Goal: Transaction & Acquisition: Purchase product/service

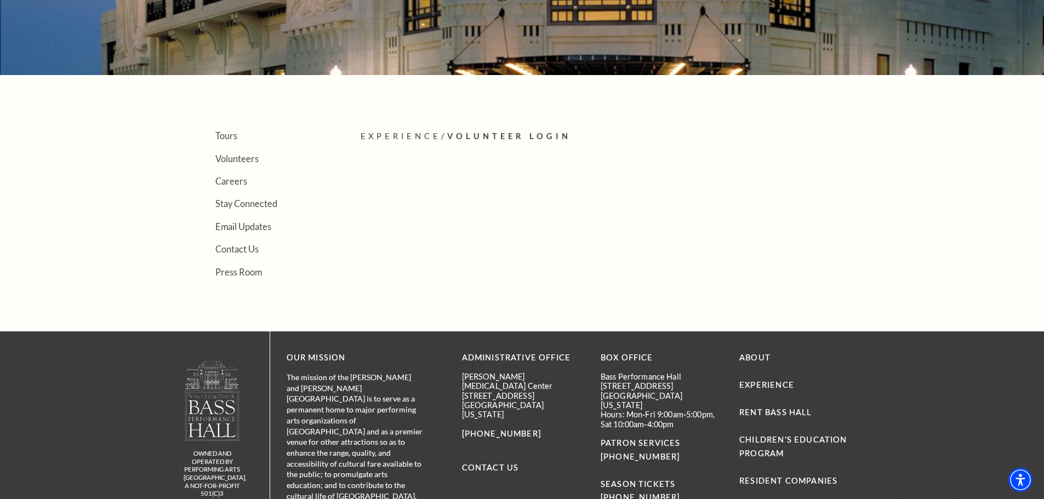
scroll to position [219, 0]
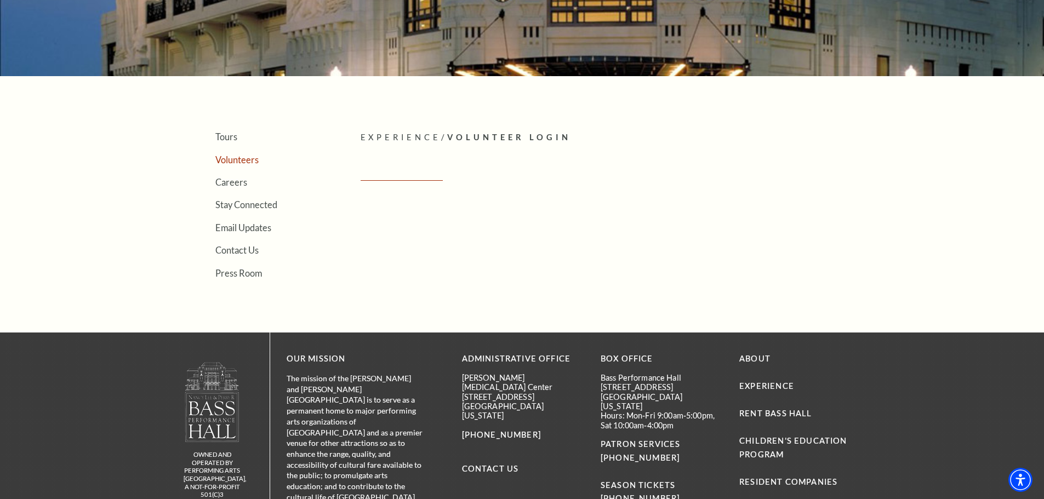
click at [239, 158] on link "Volunteers" at bounding box center [236, 160] width 43 height 10
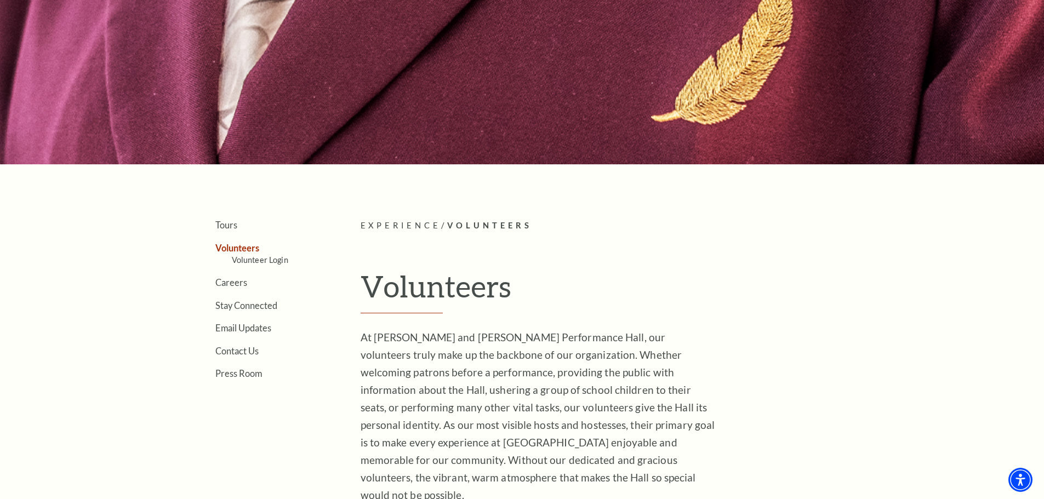
scroll to position [274, 0]
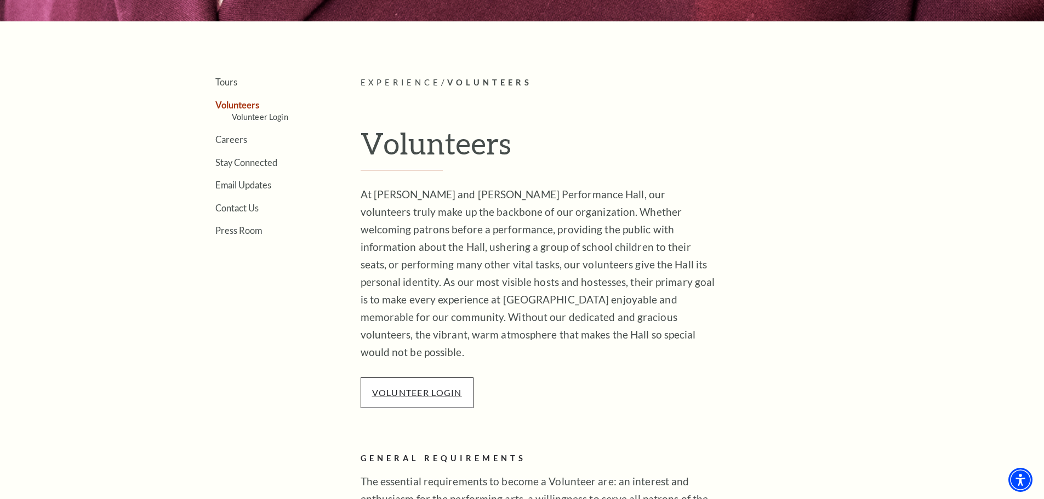
click at [409, 387] on link "VOLUNTEER LOGIN" at bounding box center [417, 392] width 90 height 10
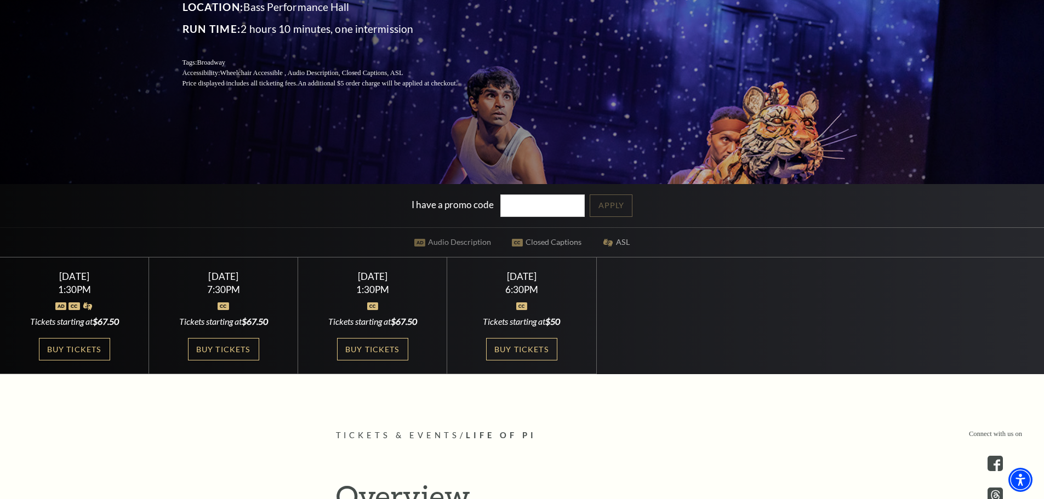
scroll to position [219, 0]
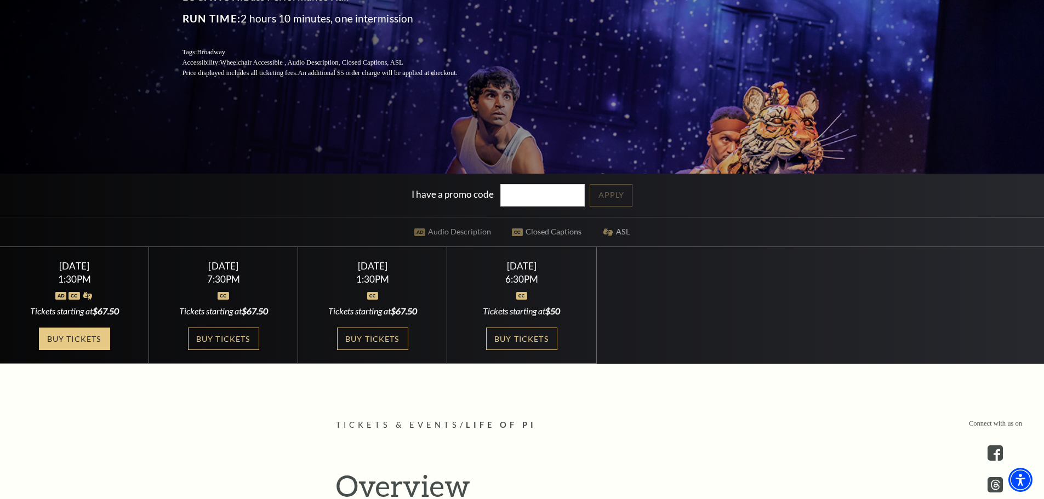
click at [91, 337] on link "Buy Tickets" at bounding box center [74, 339] width 71 height 22
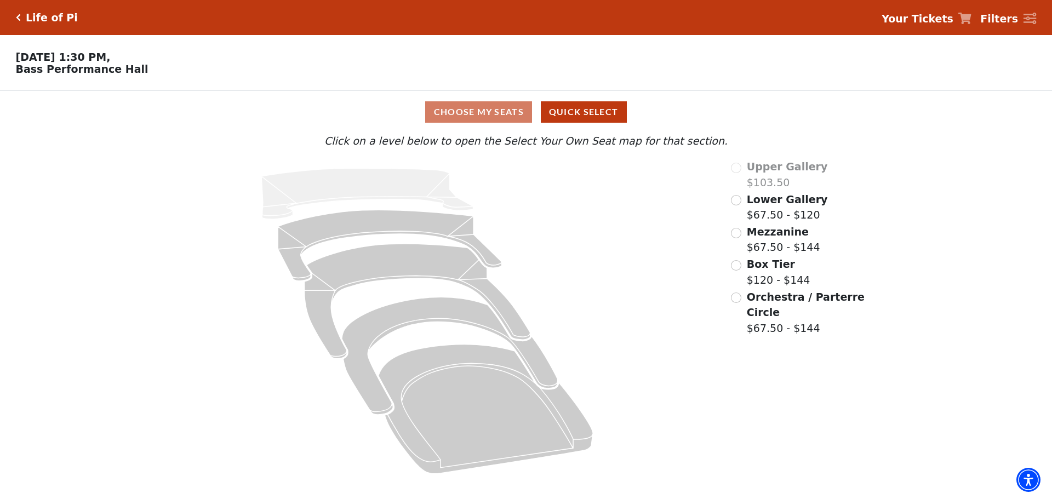
click at [483, 119] on div "Choose My Seats Quick Select" at bounding box center [526, 111] width 789 height 21
click at [578, 119] on button "Quick Select" at bounding box center [584, 111] width 86 height 21
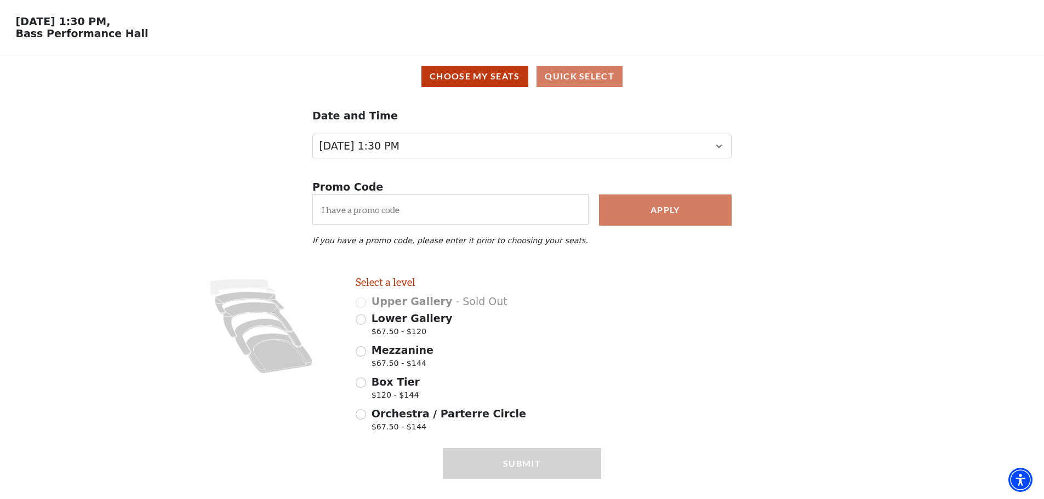
scroll to position [64, 0]
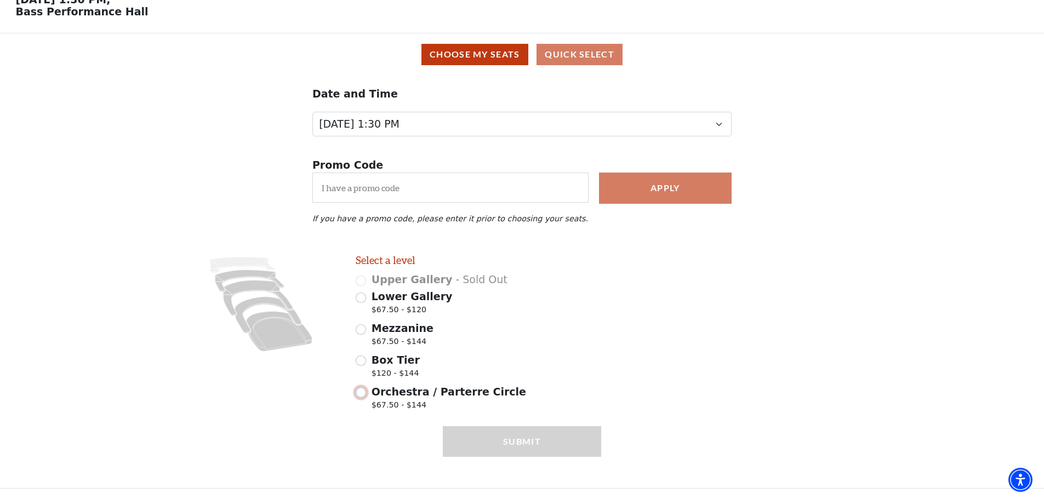
click at [362, 393] on input "Orchestra / Parterre Circle $67.50 - $144" at bounding box center [361, 392] width 10 height 10
radio input "true"
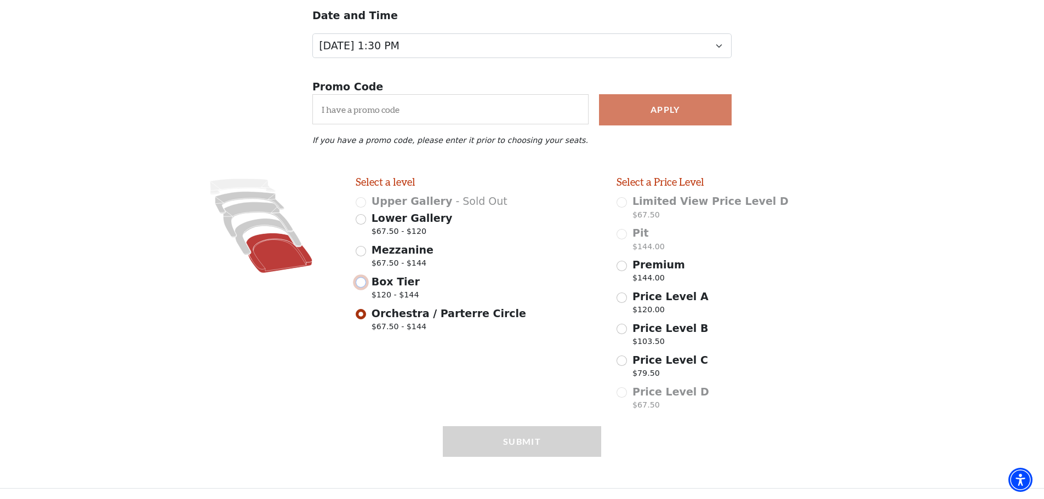
click at [362, 283] on input "Box Tier $120 - $144" at bounding box center [361, 282] width 10 height 10
radio input "true"
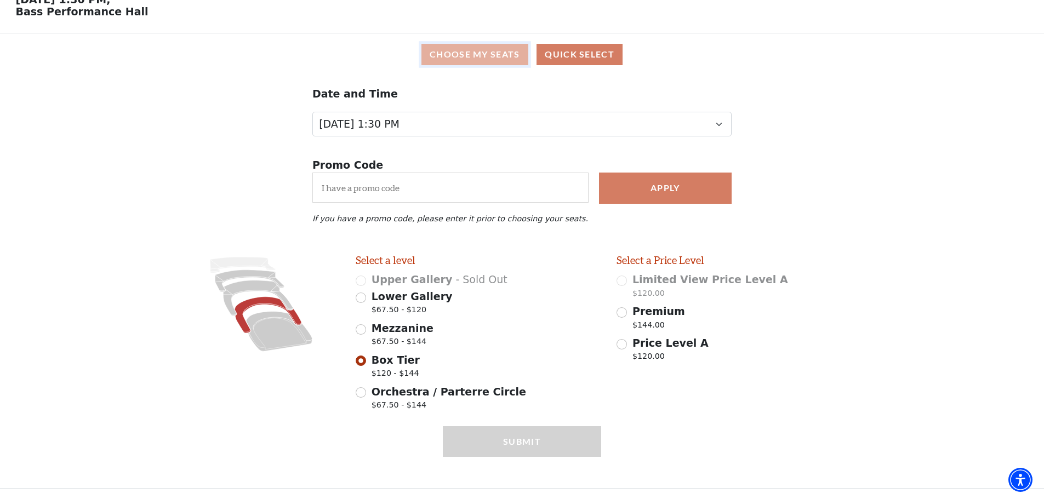
click at [465, 54] on button "Choose My Seats" at bounding box center [474, 54] width 107 height 21
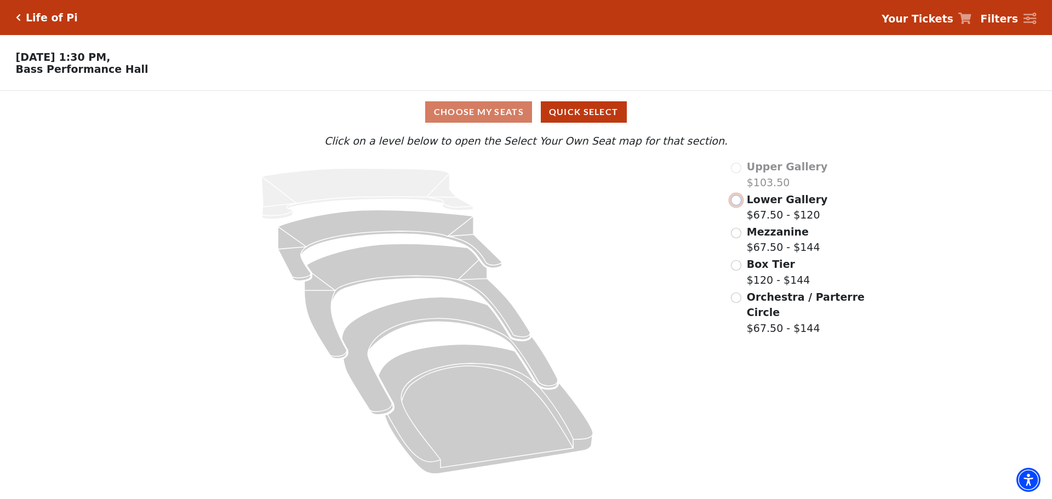
click at [739, 204] on input "Lower Gallery$67.50 - $120\a" at bounding box center [736, 200] width 10 height 10
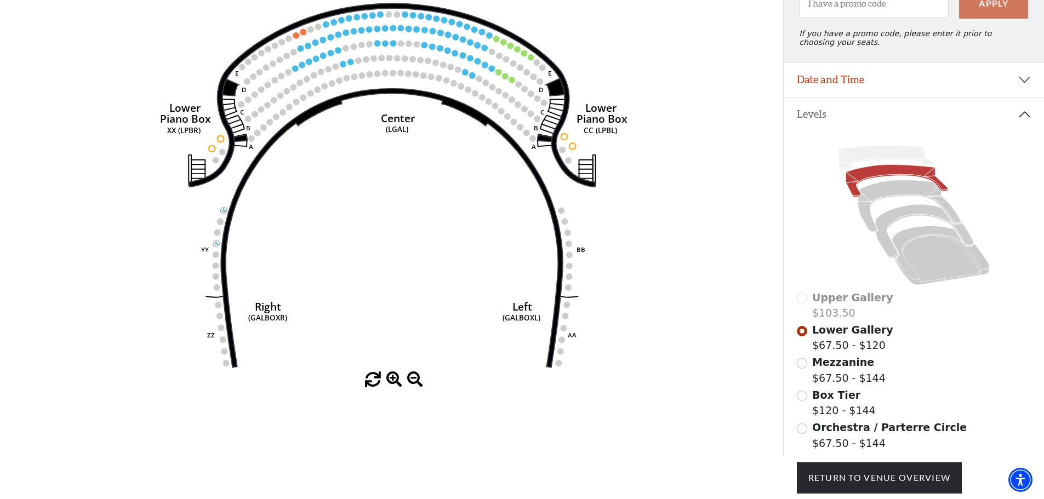
scroll to position [161, 0]
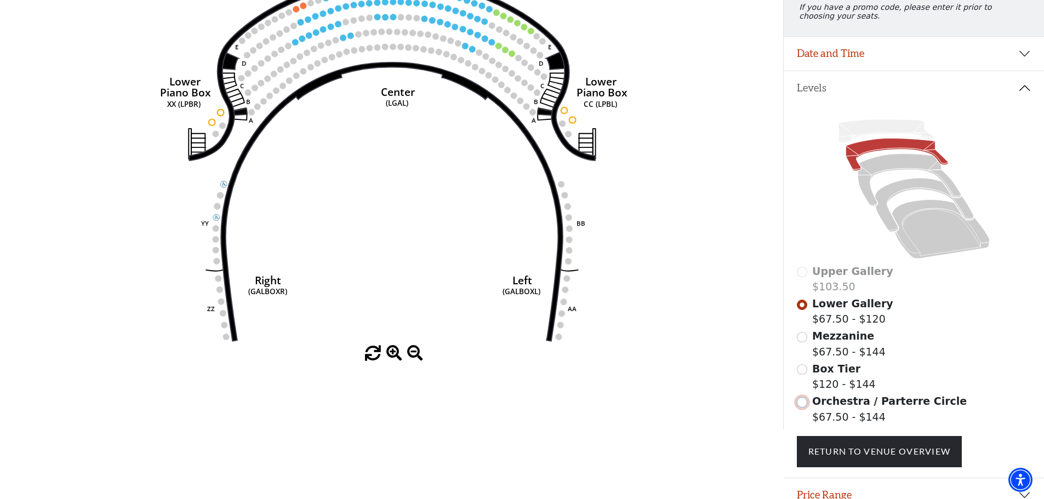
click at [802, 408] on input "Orchestra / Parterre Circle$67.50 - $144\a" at bounding box center [802, 402] width 10 height 10
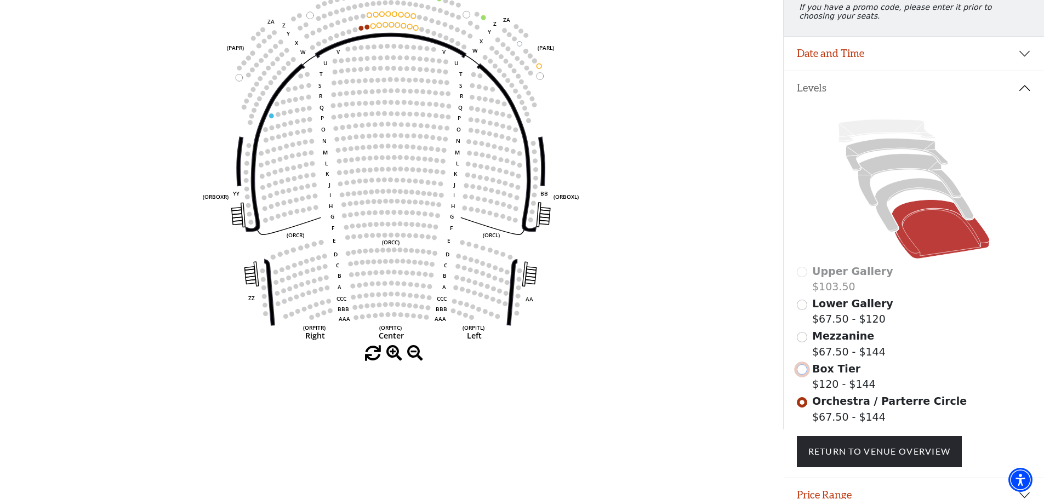
click at [803, 375] on input "Box Tier$120 - $144\a" at bounding box center [802, 369] width 10 height 10
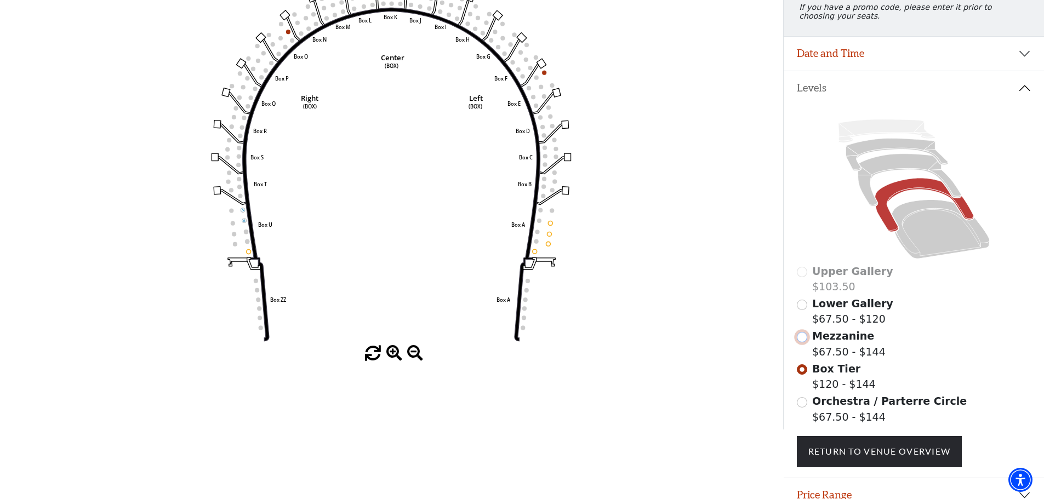
click at [798, 343] on input "Mezzanine$67.50 - $144\a" at bounding box center [802, 337] width 10 height 10
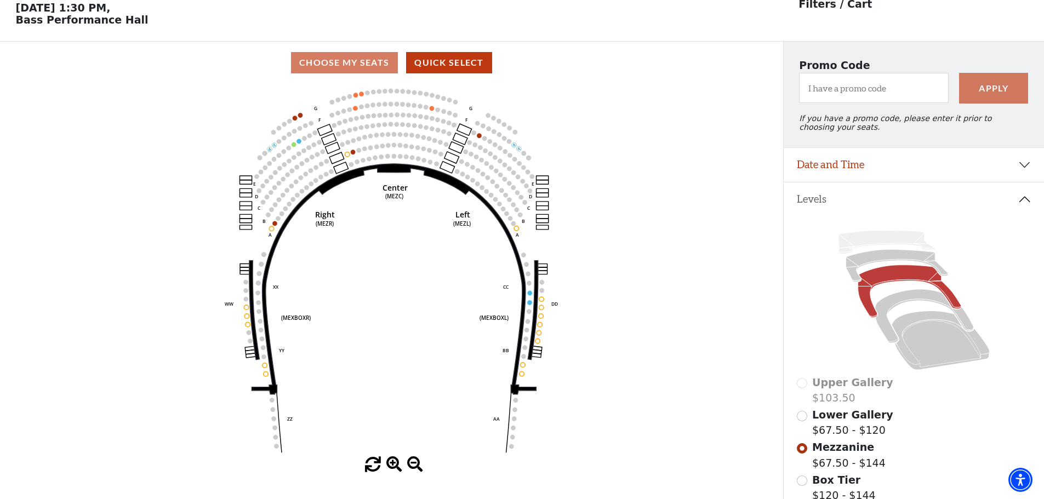
scroll to position [51, 0]
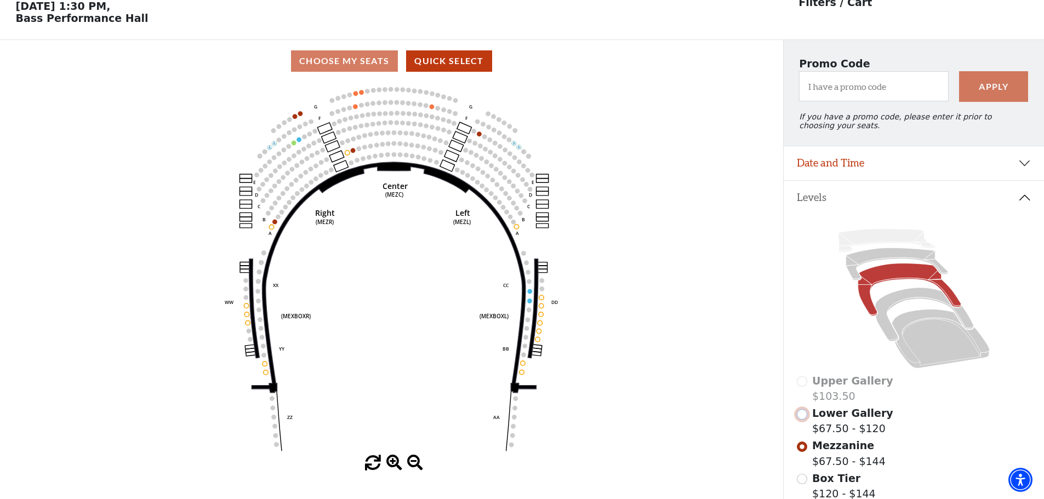
click at [800, 420] on input "Lower Gallery$67.50 - $120\a" at bounding box center [802, 414] width 10 height 10
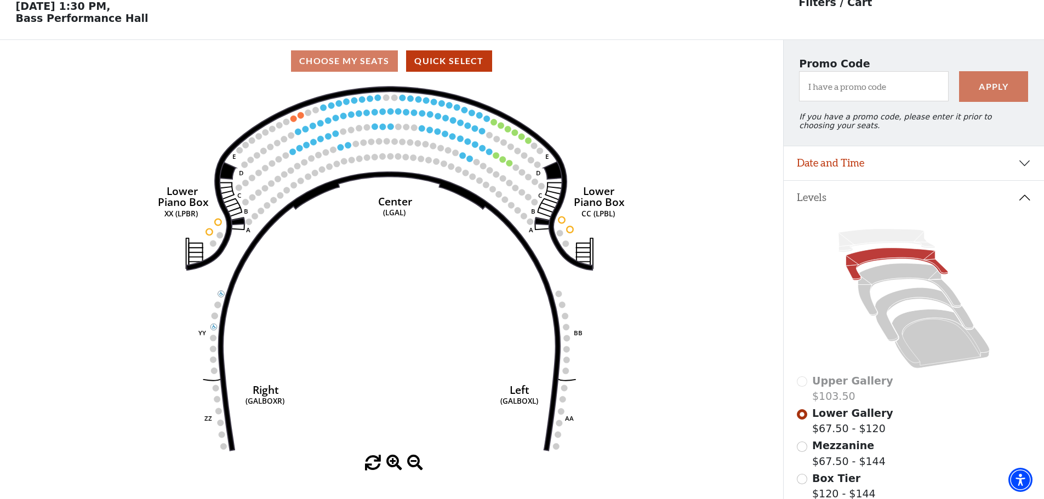
scroll to position [0, 0]
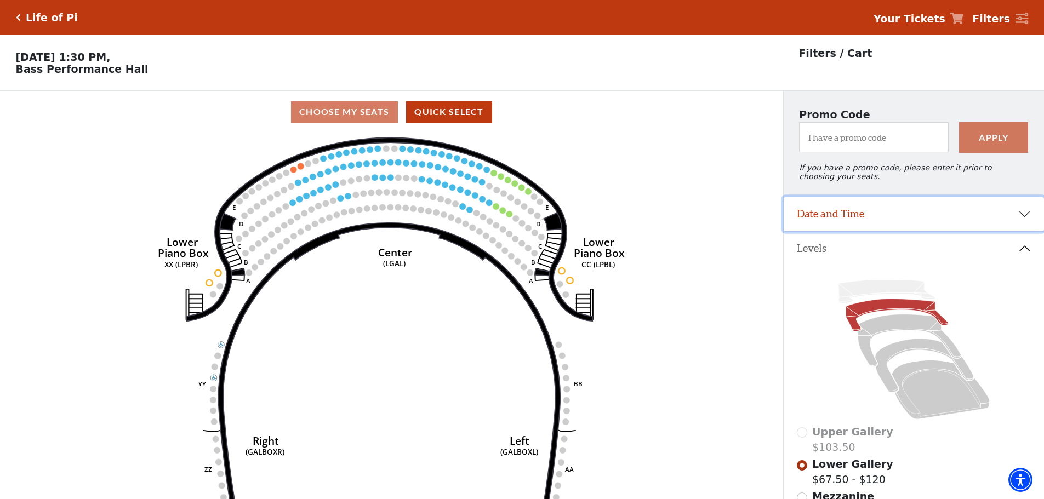
click at [873, 216] on button "Date and Time" at bounding box center [914, 214] width 260 height 34
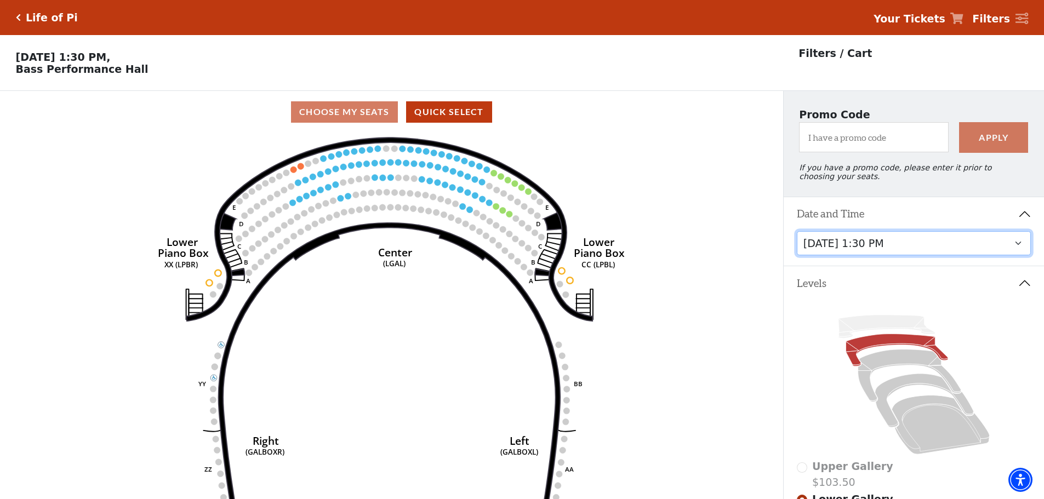
click at [877, 250] on select "Saturday, September 27 at 1:30 PM Saturday, September 27 at 7:30 PM Sunday, Sep…" at bounding box center [914, 243] width 235 height 25
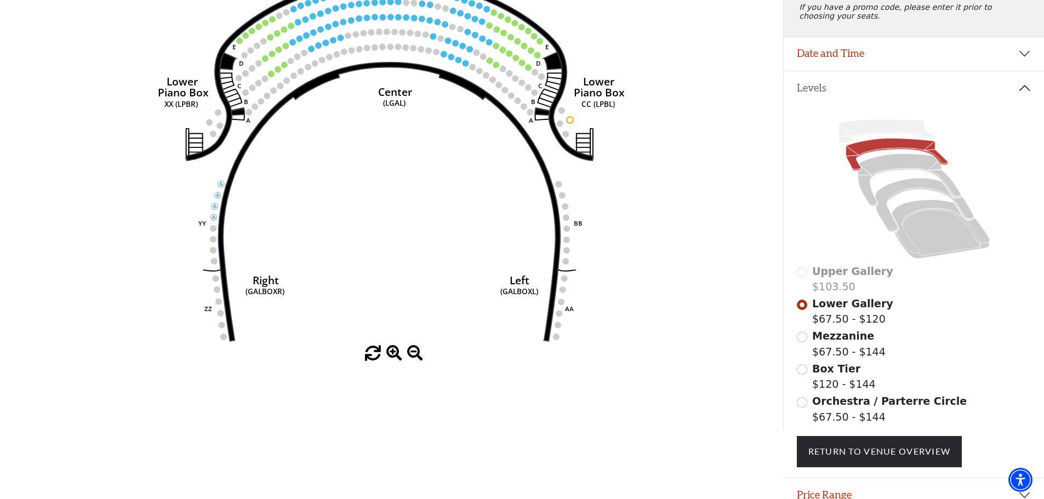
scroll to position [106, 0]
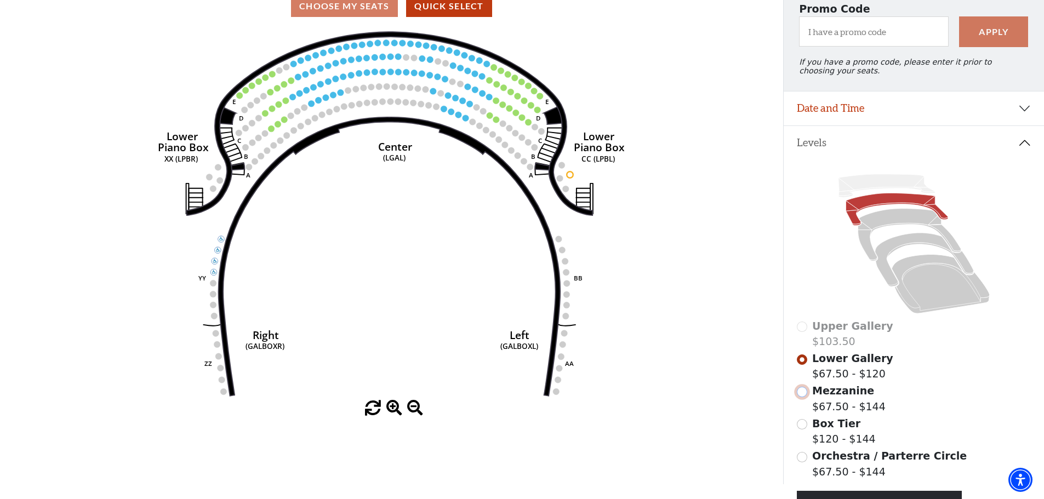
click at [803, 397] on input "Mezzanine$67.50 - $144\a" at bounding box center [802, 392] width 10 height 10
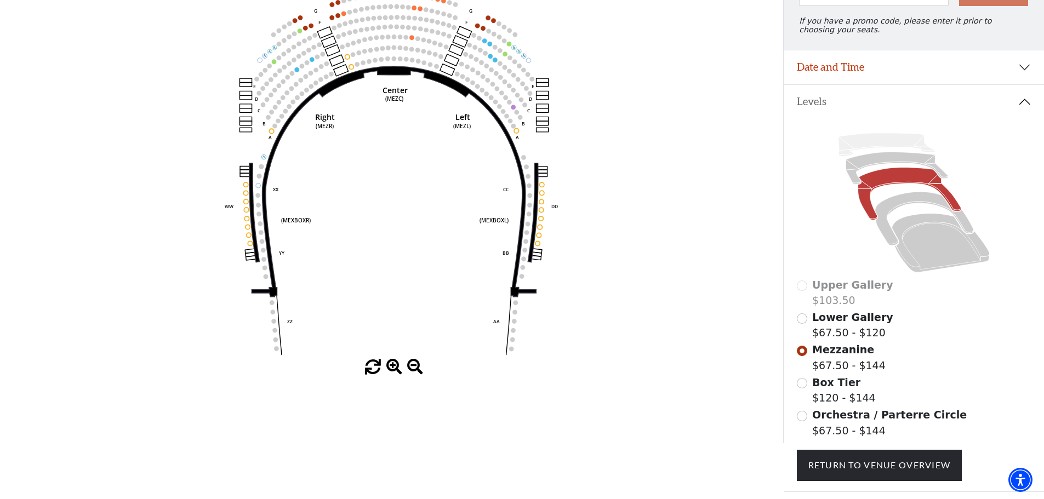
scroll to position [161, 0]
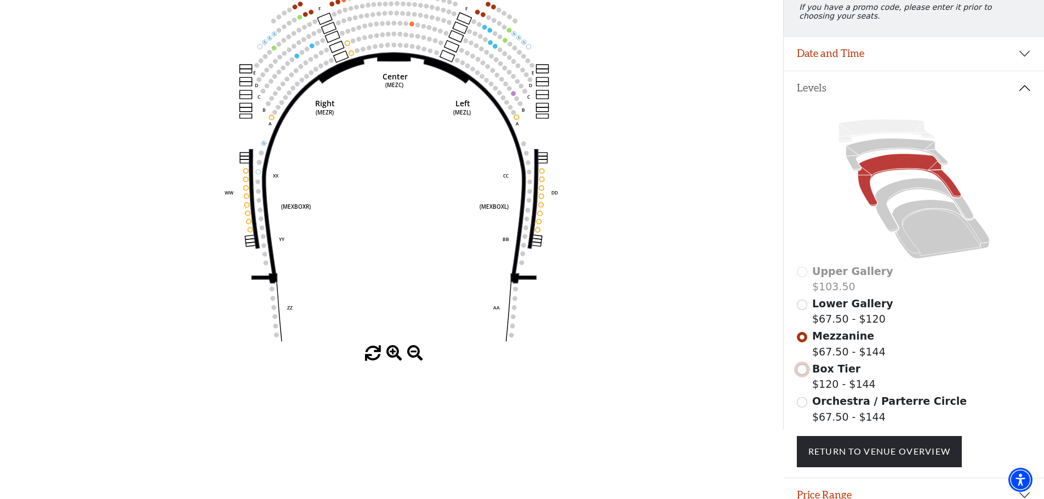
click at [803, 375] on input "Box Tier$120 - $144\a" at bounding box center [802, 369] width 10 height 10
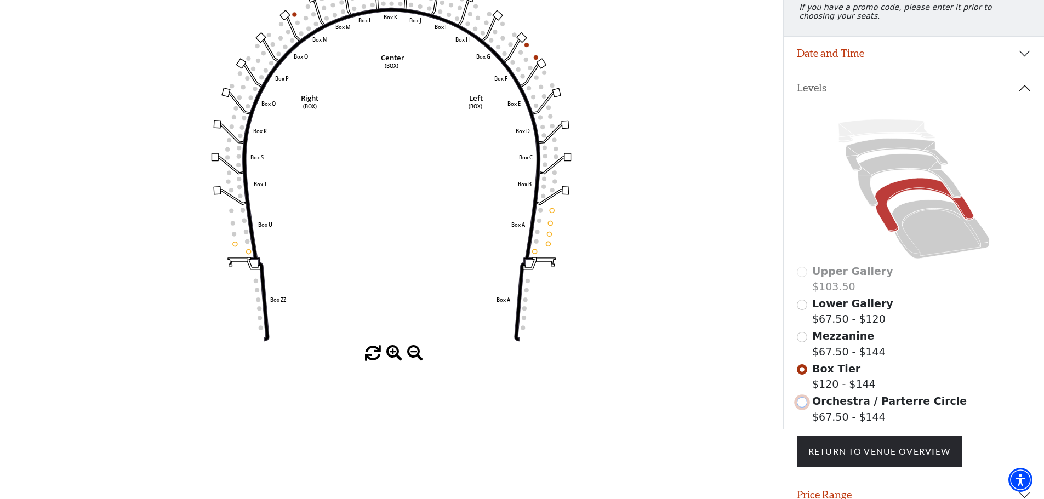
click at [799, 408] on input "Orchestra / Parterre Circle$67.50 - $144\a" at bounding box center [802, 402] width 10 height 10
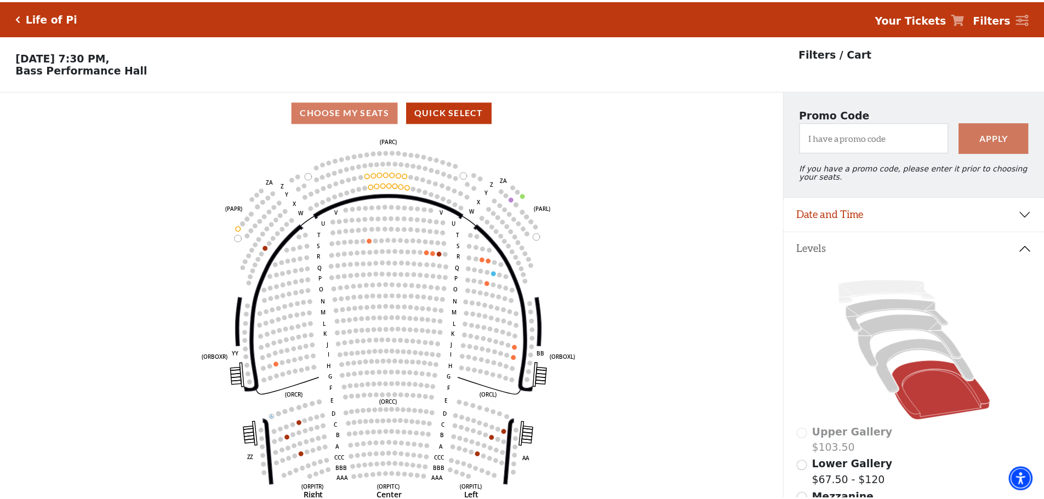
scroll to position [51, 0]
